Goal: Task Accomplishment & Management: Manage account settings

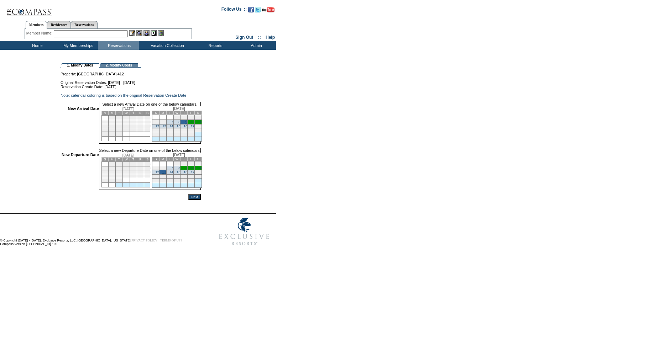
click at [201, 200] on input "Next" at bounding box center [194, 197] width 12 height 6
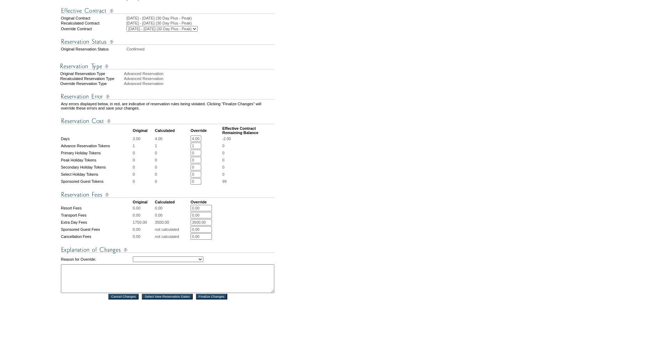
scroll to position [147, 0]
click at [176, 262] on select "Creating Continuous Stay Days Rebooked After Cancellation Editing Occupant Expe…" at bounding box center [168, 259] width 71 height 6
select select "1043"
click at [133, 262] on select "Creating Continuous Stay Days Rebooked After Cancellation Editing Occupant Expe…" at bounding box center [168, 259] width 71 height 6
drag, startPoint x: 165, startPoint y: 293, endPoint x: 168, endPoint y: 292, distance: 3.6
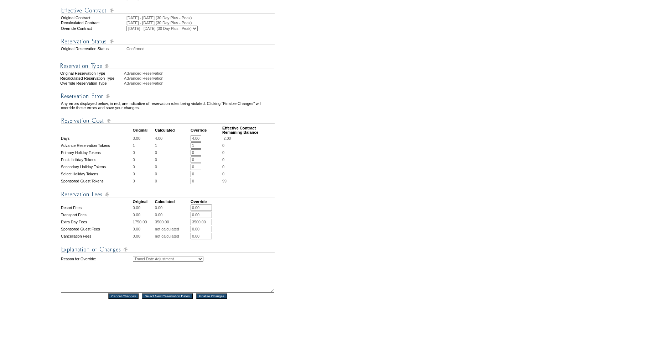
click at [166, 293] on textarea at bounding box center [167, 278] width 213 height 29
type textarea "adding one night per member email SW"
click at [214, 299] on input "Finalize Changes" at bounding box center [211, 297] width 31 height 6
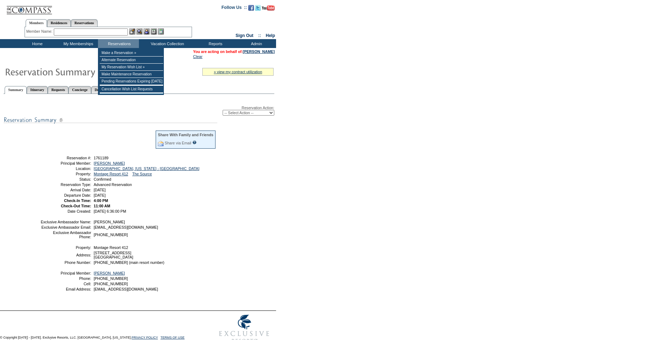
click at [98, 32] on input "text" at bounding box center [91, 31] width 74 height 7
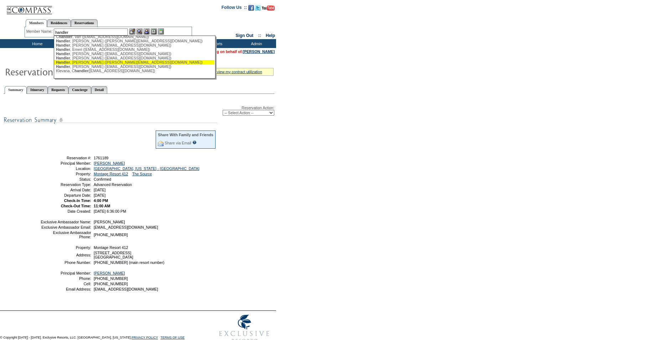
scroll to position [52, 0]
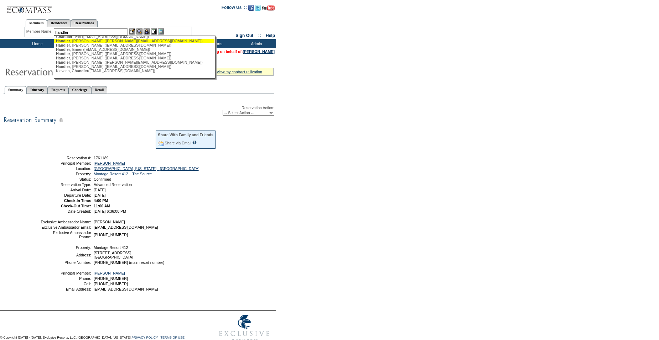
click at [89, 39] on div "[PERSON_NAME] ([PERSON_NAME][EMAIL_ADDRESS][DOMAIN_NAME])" at bounding box center [134, 41] width 157 height 4
type input "[PERSON_NAME] ([PERSON_NAME][EMAIL_ADDRESS][DOMAIN_NAME])"
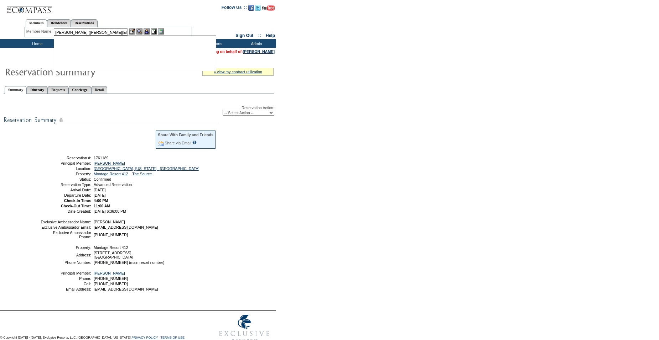
scroll to position [0, 0]
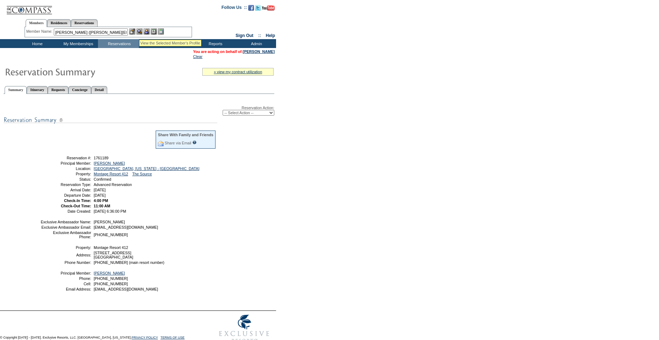
click at [139, 31] on img at bounding box center [139, 31] width 6 height 6
